Goal: Communication & Community: Answer question/provide support

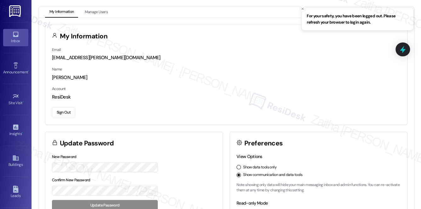
click at [12, 39] on div "Inbox" at bounding box center [15, 41] width 31 height 6
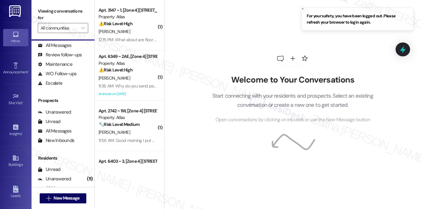
scroll to position [75, 0]
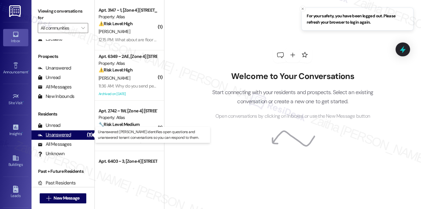
click at [56, 136] on div "Unanswered" at bounding box center [54, 135] width 33 height 7
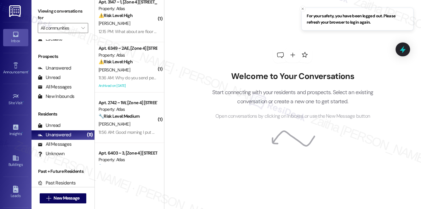
scroll to position [0, 0]
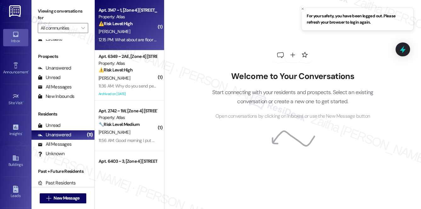
click at [139, 29] on div "[PERSON_NAME]" at bounding box center [128, 32] width 60 height 8
click at [403, 49] on icon at bounding box center [403, 50] width 8 height 10
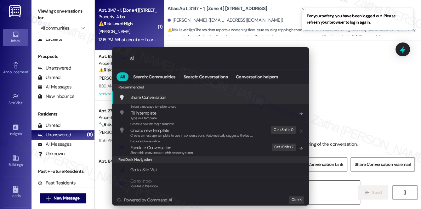
type input "sla"
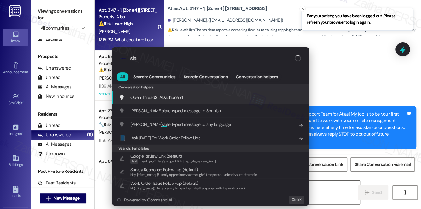
type textarea "Fetching suggested responses. Please feel free to read through the conversation…"
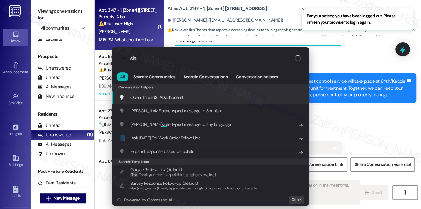
scroll to position [4140, 0]
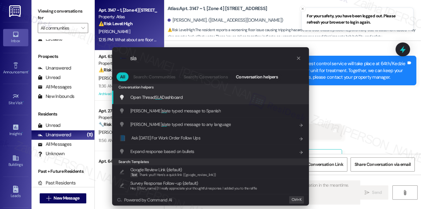
type input "sla"
click at [152, 97] on span "Open Thread SLA Dashboard" at bounding box center [156, 97] width 52 height 6
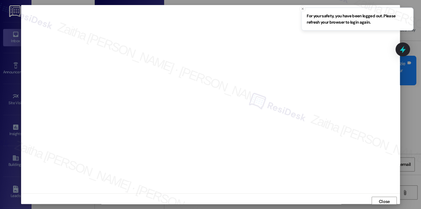
scroll to position [3, 0]
type textarea "Hi [PERSON_NAME], I understand your concern about the floor repair. I'm happy t…"
click at [302, 9] on icon "Close toast" at bounding box center [303, 9] width 4 height 4
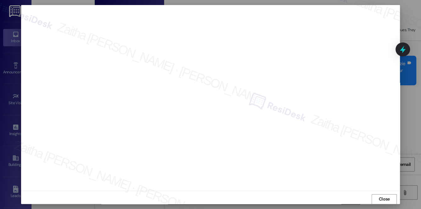
scroll to position [6, 0]
click at [379, 196] on span "Close" at bounding box center [384, 196] width 11 height 7
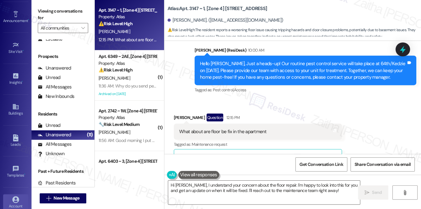
scroll to position [89, 0]
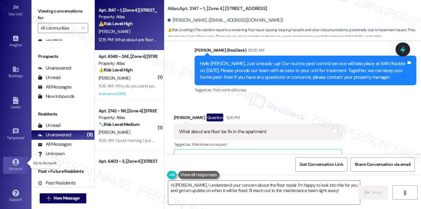
click at [14, 163] on icon at bounding box center [15, 162] width 7 height 7
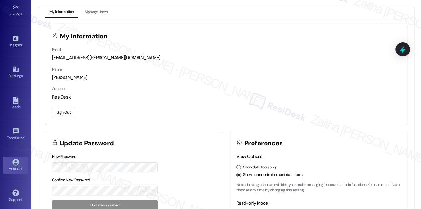
click at [62, 111] on button "Sign Out" at bounding box center [63, 112] width 23 height 11
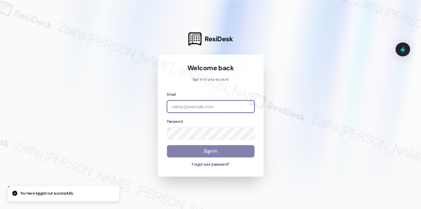
click at [199, 109] on input "email" at bounding box center [211, 106] width 88 height 12
type input "automated-surveys-grant_main-zaitha.mae.[PERSON_NAME]@grant_[DOMAIN_NAME]"
